Goal: Information Seeking & Learning: Learn about a topic

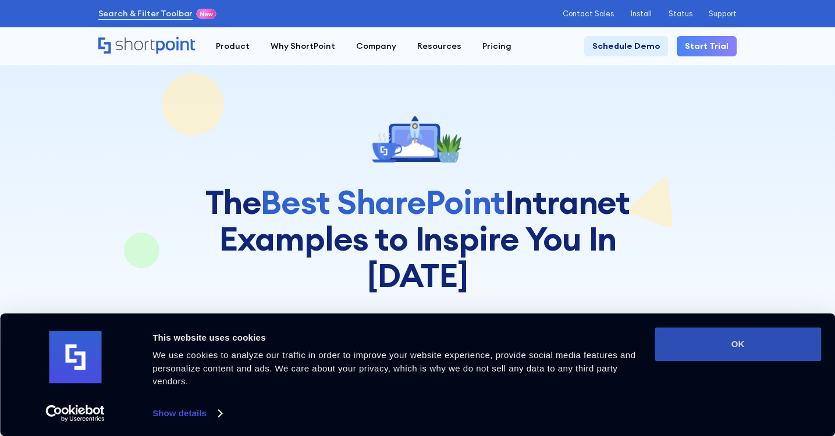
click at [777, 347] on button "OK" at bounding box center [738, 345] width 166 height 34
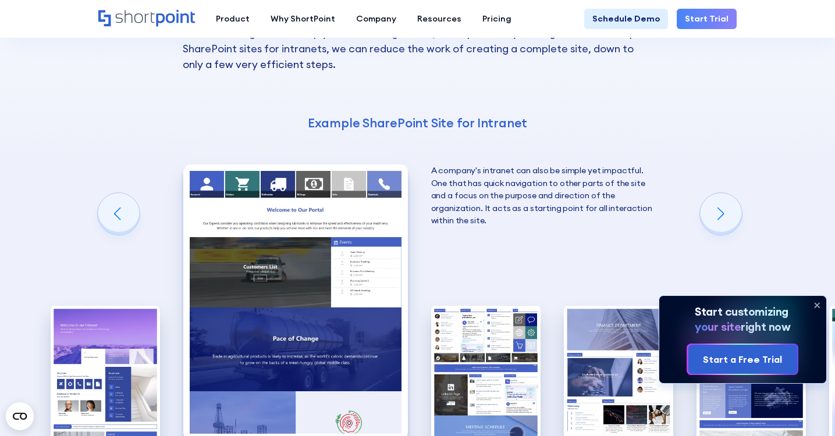
scroll to position [1475, 0]
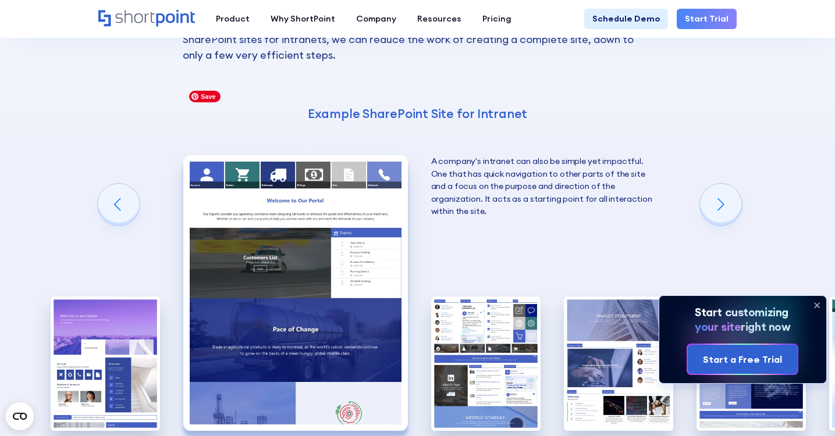
click at [322, 155] on img "2 / 10" at bounding box center [295, 293] width 225 height 276
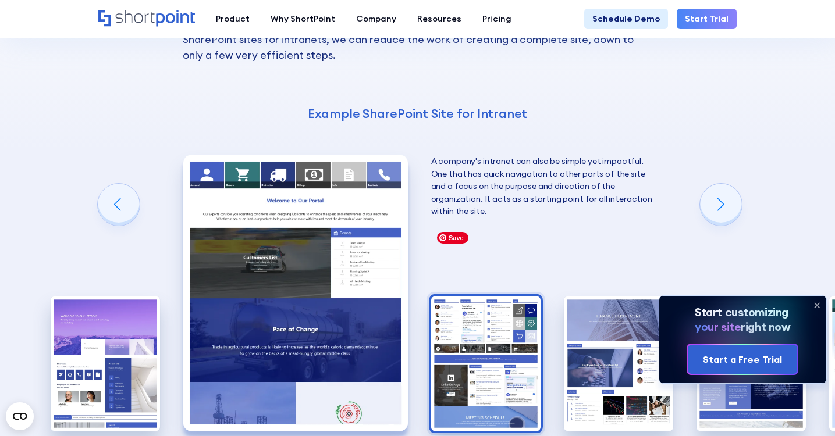
click at [501, 297] on img "3 / 10" at bounding box center [485, 364] width 109 height 134
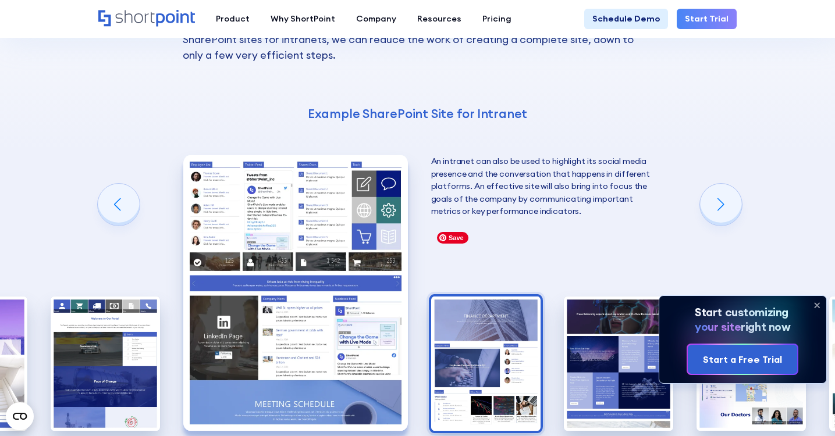
click at [529, 305] on img "4 / 10" at bounding box center [485, 364] width 109 height 134
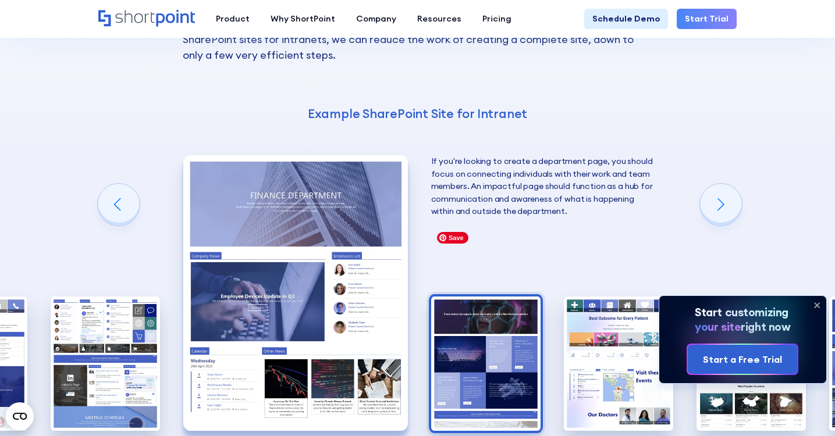
click at [529, 307] on img "5 / 10" at bounding box center [485, 364] width 109 height 134
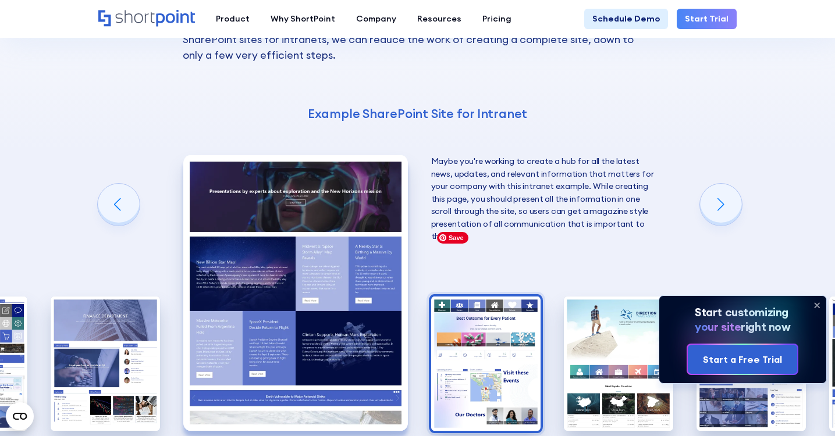
click at [484, 316] on img "6 / 10" at bounding box center [485, 364] width 109 height 134
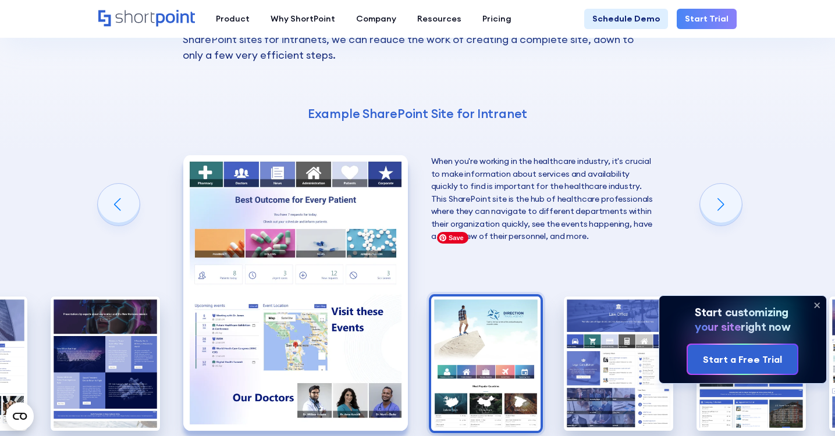
click at [517, 303] on img "7 / 10" at bounding box center [485, 364] width 109 height 134
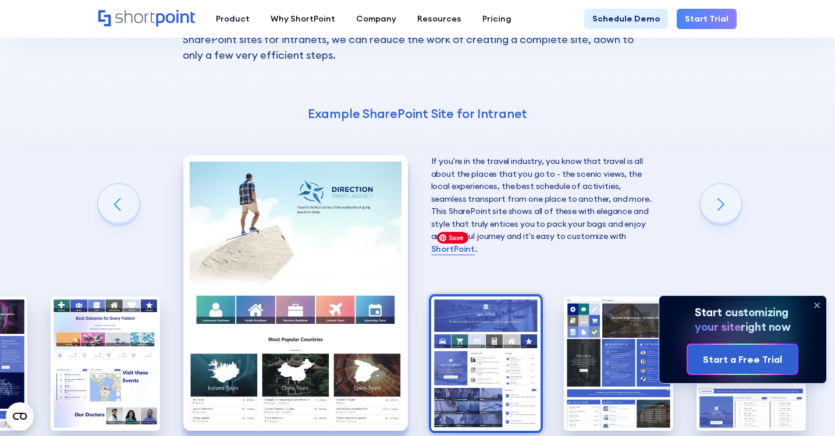
click at [509, 299] on img "8 / 10" at bounding box center [485, 364] width 109 height 134
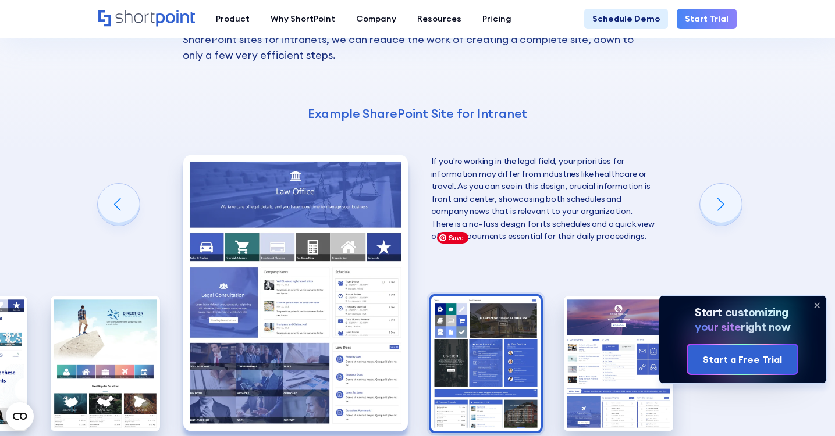
click at [509, 302] on img "9 / 10" at bounding box center [485, 364] width 109 height 134
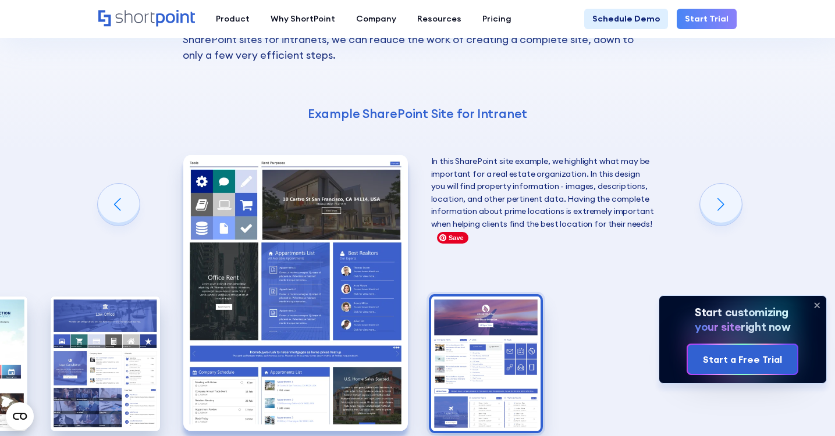
click at [509, 302] on img "10 / 10" at bounding box center [485, 364] width 109 height 134
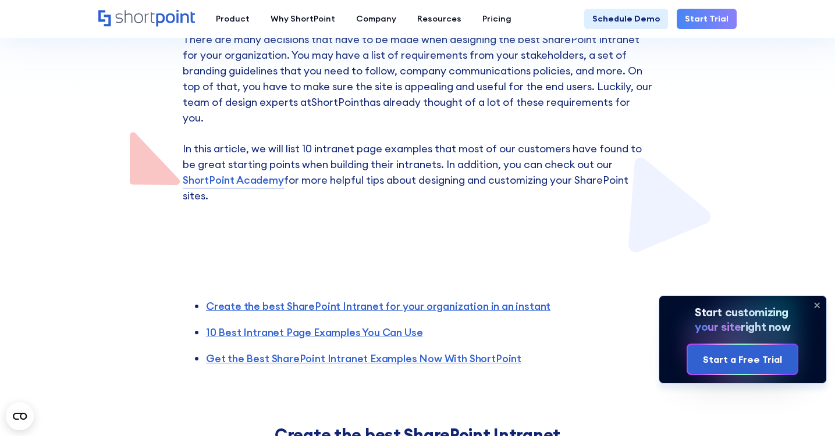
scroll to position [403, 0]
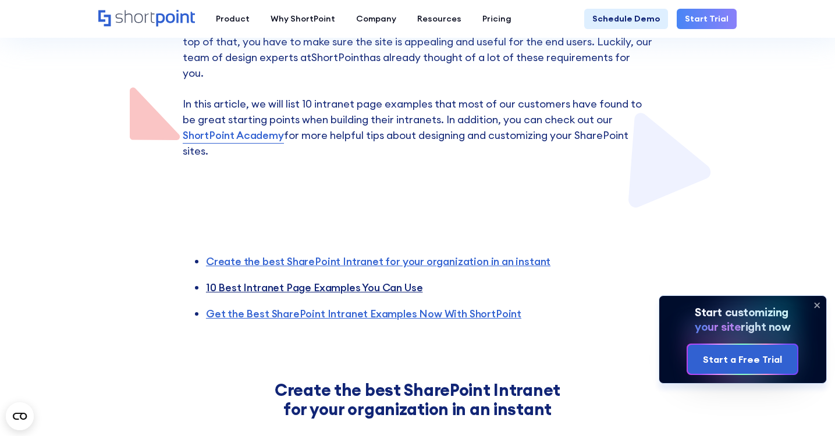
click at [328, 281] on link "10 Best Intranet Page Examples You Can Use" at bounding box center [314, 287] width 216 height 13
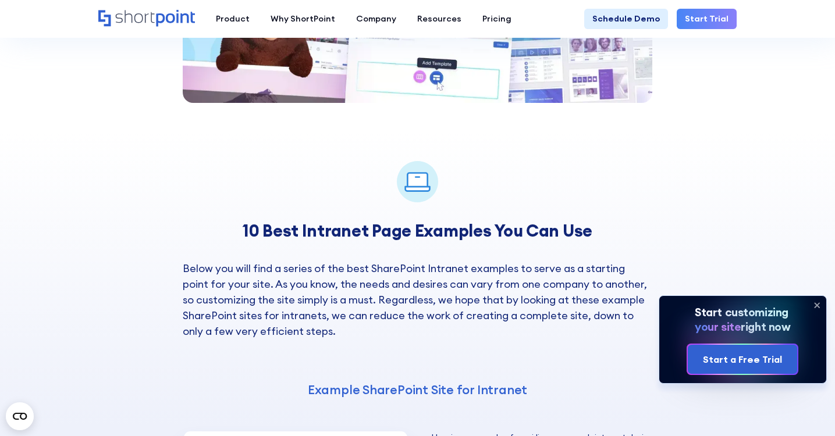
scroll to position [1199, 0]
click at [339, 219] on strong "10 Best Intranet Page Examples You Can Use" at bounding box center [418, 230] width 350 height 22
click at [432, 381] on h4 "Example SharePoint Site for Intranet" at bounding box center [418, 389] width 470 height 16
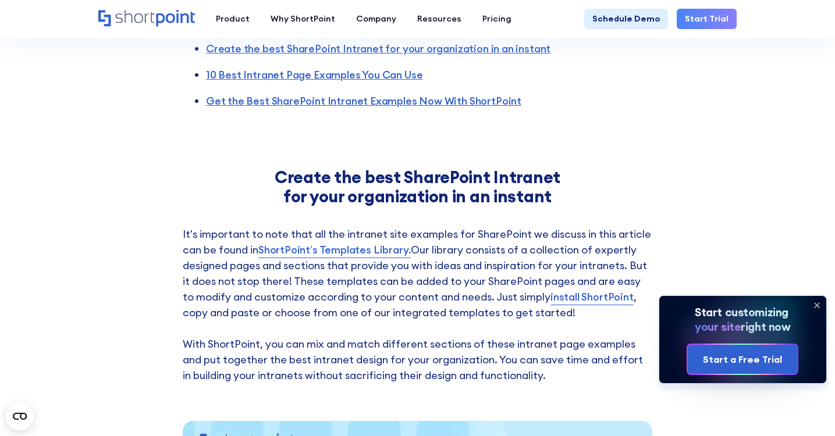
scroll to position [463, 0]
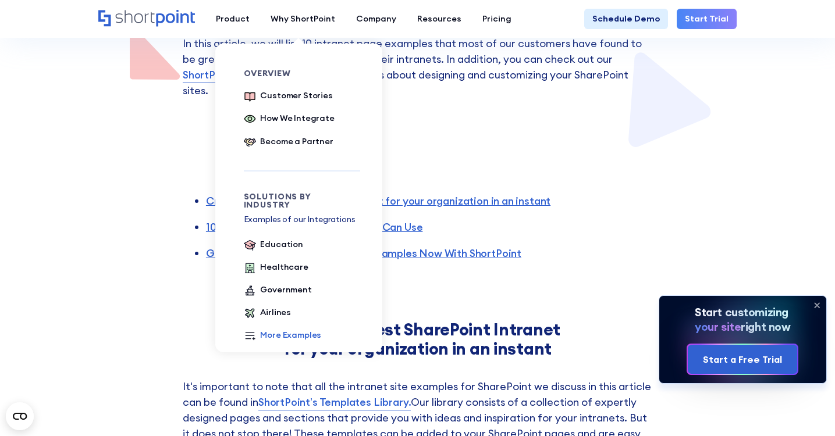
click at [286, 329] on div "More Examples" at bounding box center [290, 335] width 61 height 13
